Goal: Task Accomplishment & Management: Complete application form

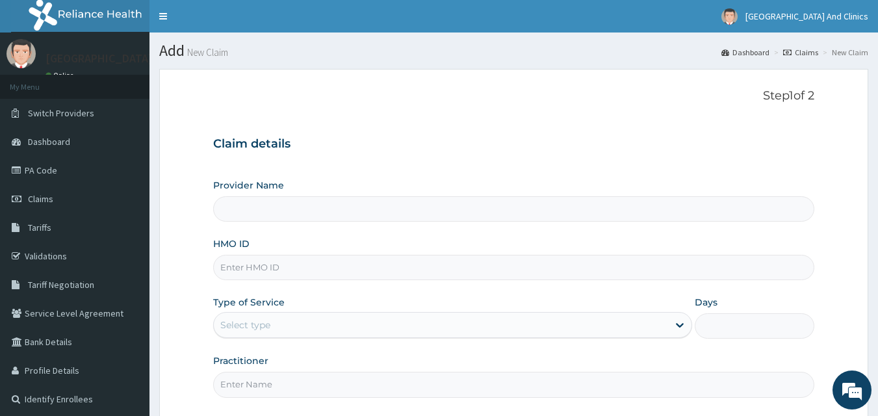
scroll to position [122, 0]
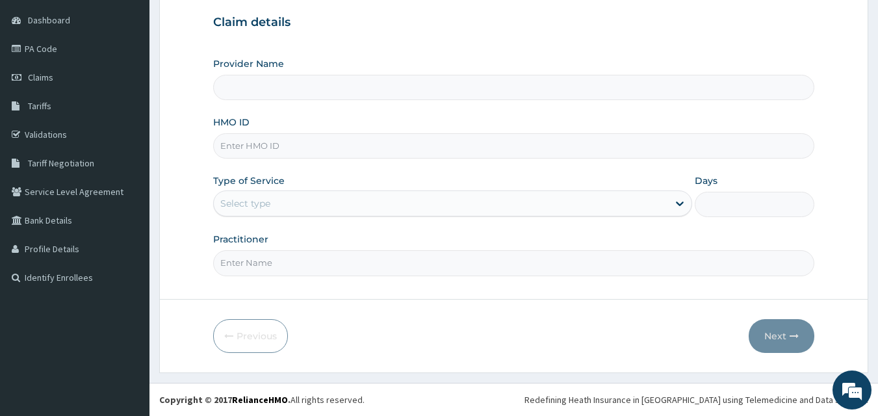
type input "[GEOGRAPHIC_DATA] and clinics Ltd"
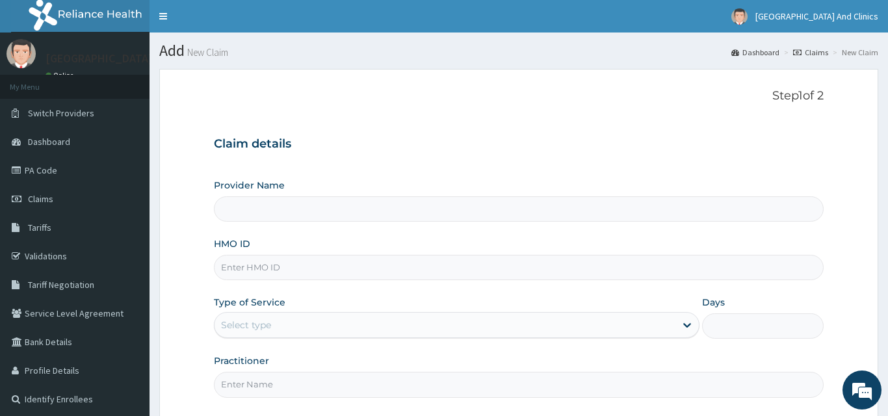
type input "[GEOGRAPHIC_DATA] and clinics Ltd"
type input "United Heart Hospital and clinics Ltd"
type input "[GEOGRAPHIC_DATA] and clinics Ltd"
